Goal: Task Accomplishment & Management: Manage account settings

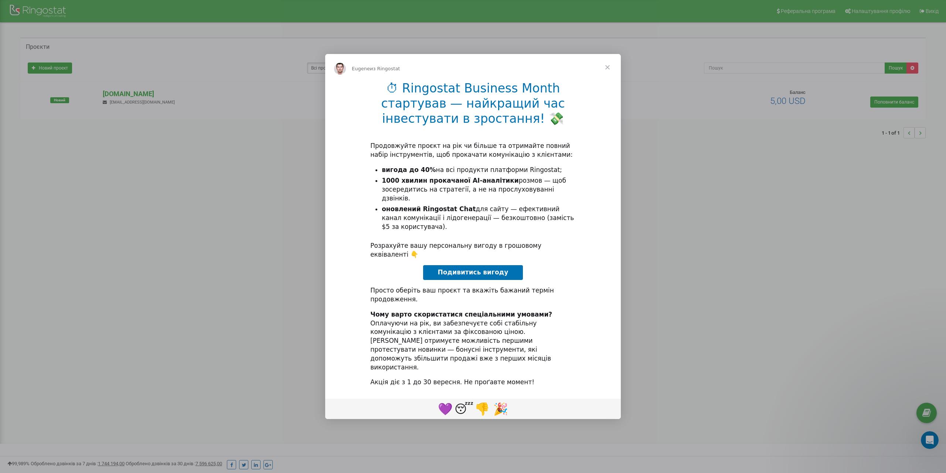
click at [609, 81] on span "Закрыть" at bounding box center [607, 67] width 27 height 27
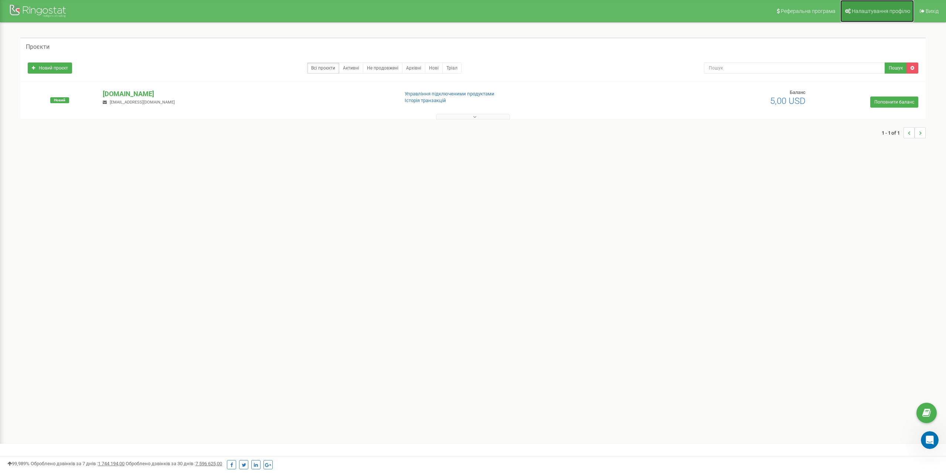
click at [868, 10] on span "Налаштування профілю" at bounding box center [881, 11] width 58 height 6
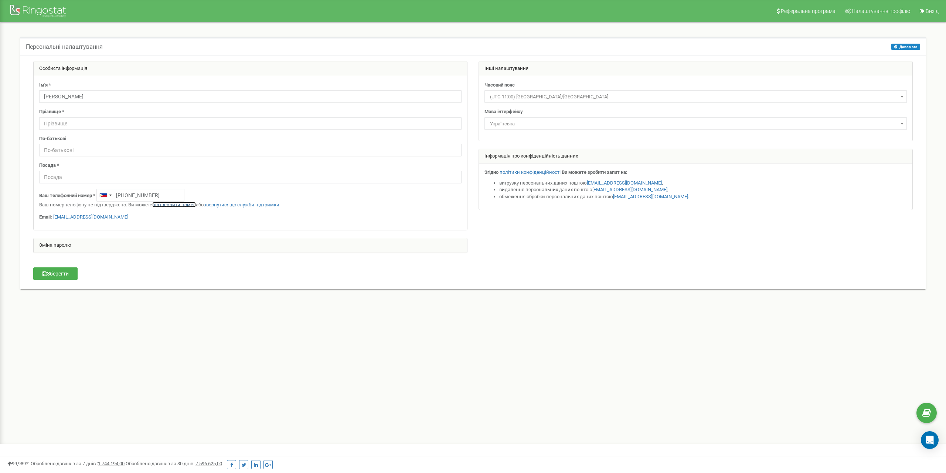
click at [171, 206] on link "підтвердити номер" at bounding box center [174, 205] width 44 height 6
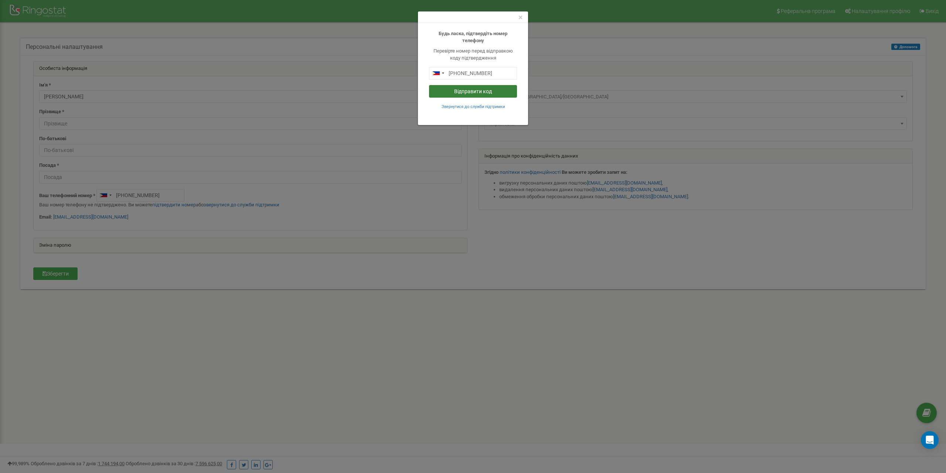
click at [483, 91] on button "Відправити код" at bounding box center [473, 91] width 88 height 13
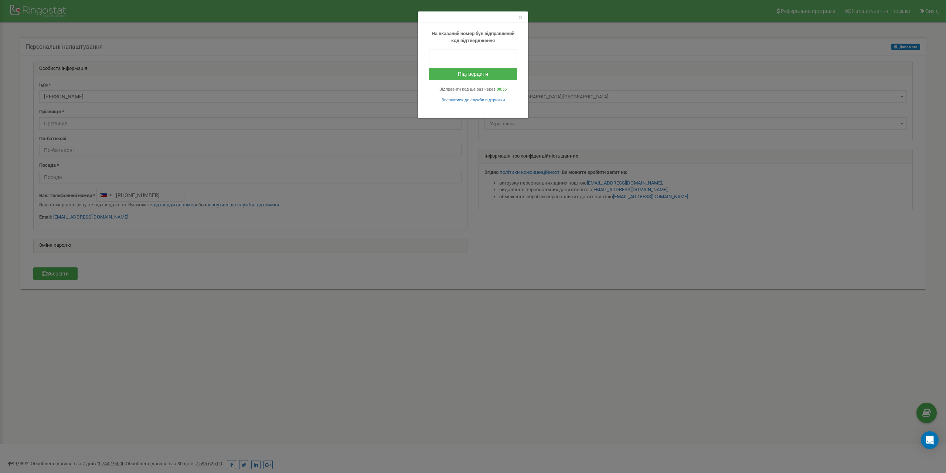
click at [412, 306] on div "× На вказаний номер був відправлений код підтвердження Підтвердити Відправити к…" at bounding box center [473, 236] width 946 height 473
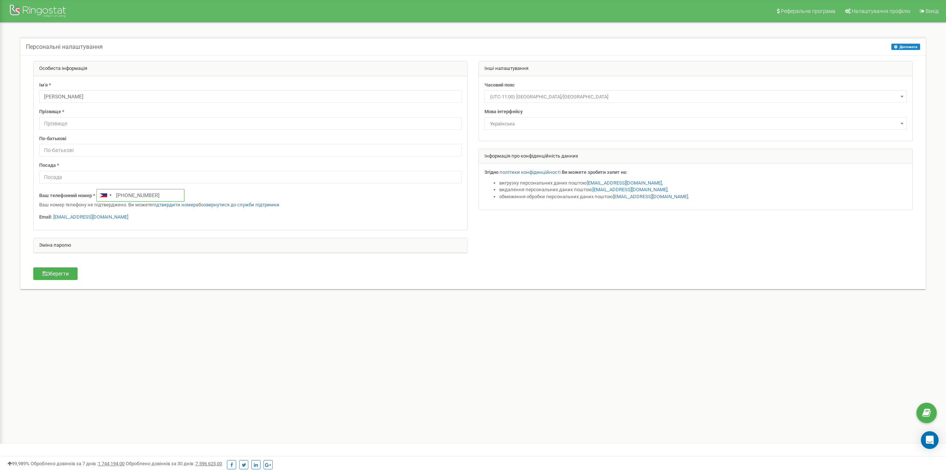
drag, startPoint x: 158, startPoint y: 196, endPoint x: 121, endPoint y: 195, distance: 37.0
click at [121, 195] on input "[PHONE_NUMBER]" at bounding box center [140, 195] width 88 height 13
click at [171, 205] on link "підтвердити номер" at bounding box center [174, 205] width 44 height 6
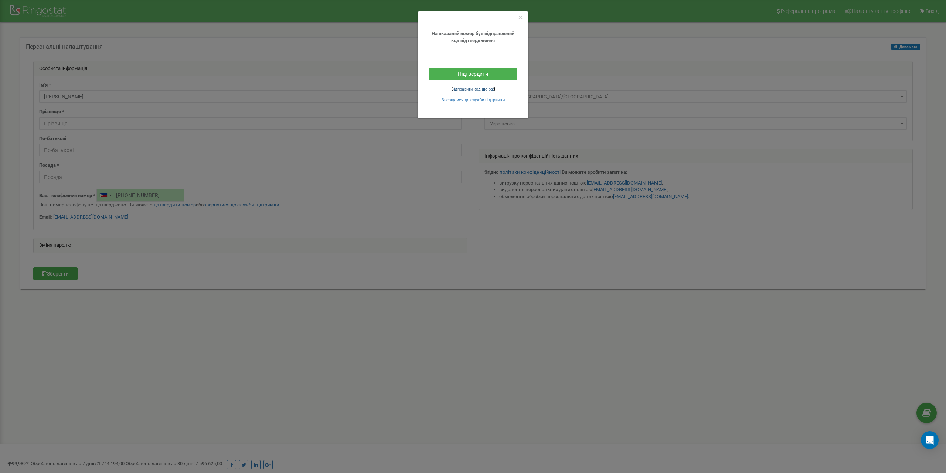
click at [467, 88] on small "Відправити код ще раз" at bounding box center [473, 89] width 44 height 5
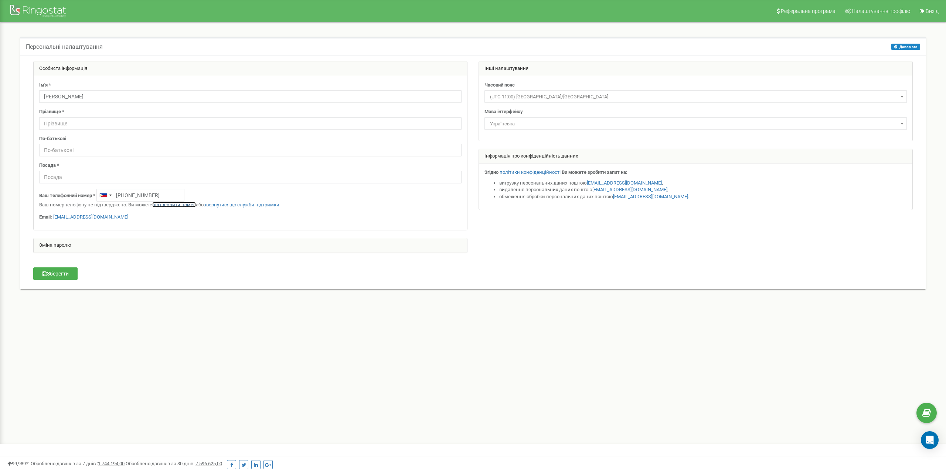
click at [173, 205] on link "підтвердити номер" at bounding box center [174, 205] width 44 height 6
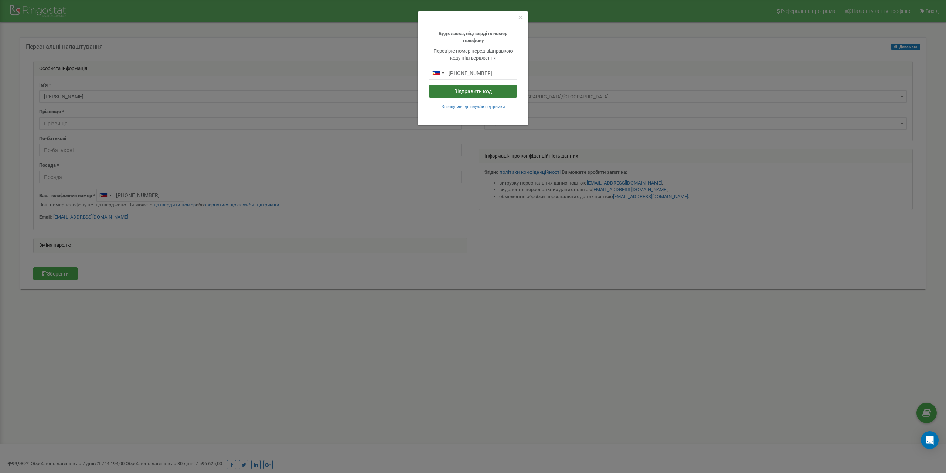
click at [488, 91] on button "Відправити код" at bounding box center [473, 91] width 88 height 13
click at [520, 17] on span "×" at bounding box center [521, 17] width 4 height 9
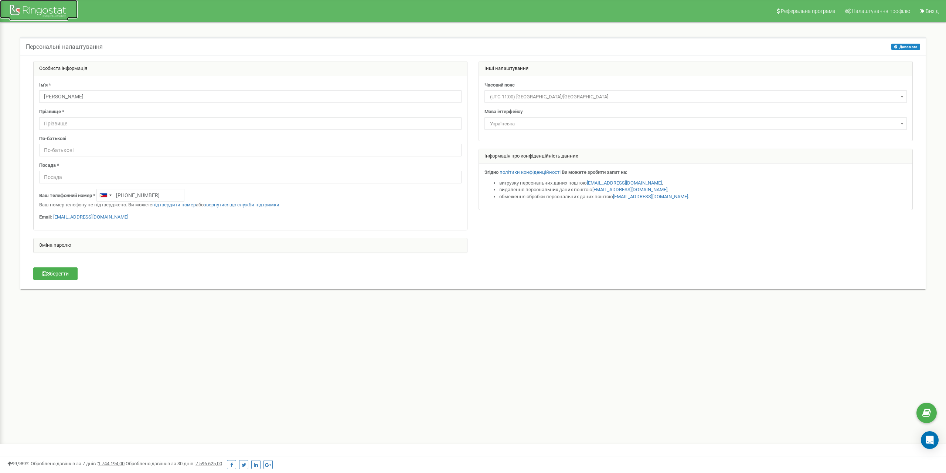
click at [40, 7] on div at bounding box center [38, 12] width 59 height 18
